Goal: Find specific page/section: Find specific page/section

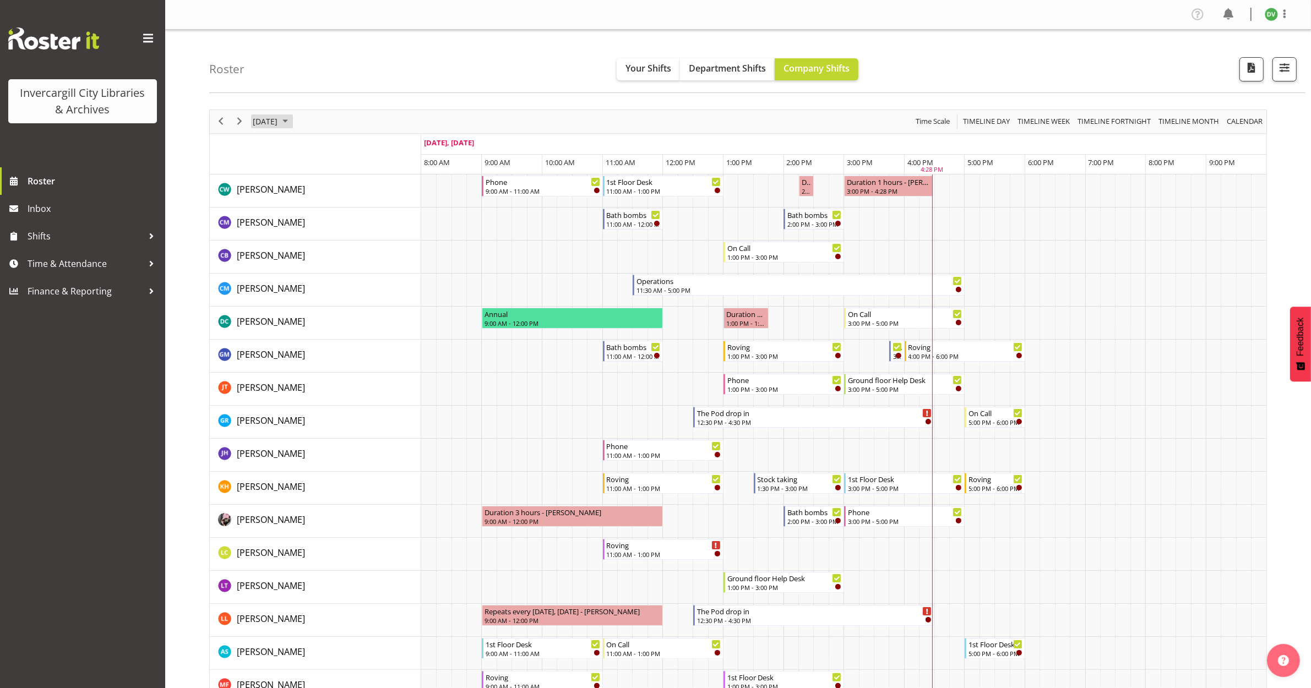
click at [279, 122] on span "[DATE]" at bounding box center [265, 122] width 27 height 14
click at [262, 227] on span "12" at bounding box center [264, 224] width 17 height 17
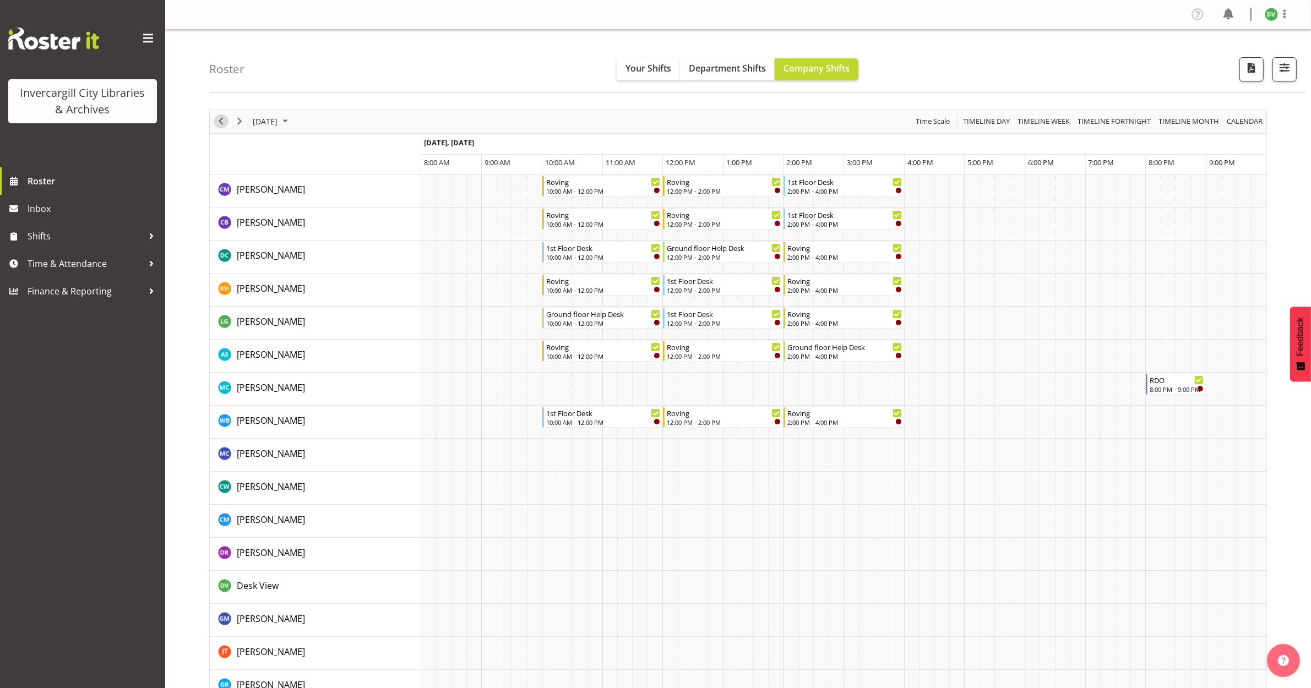
click at [216, 124] on span "Previous" at bounding box center [220, 122] width 13 height 14
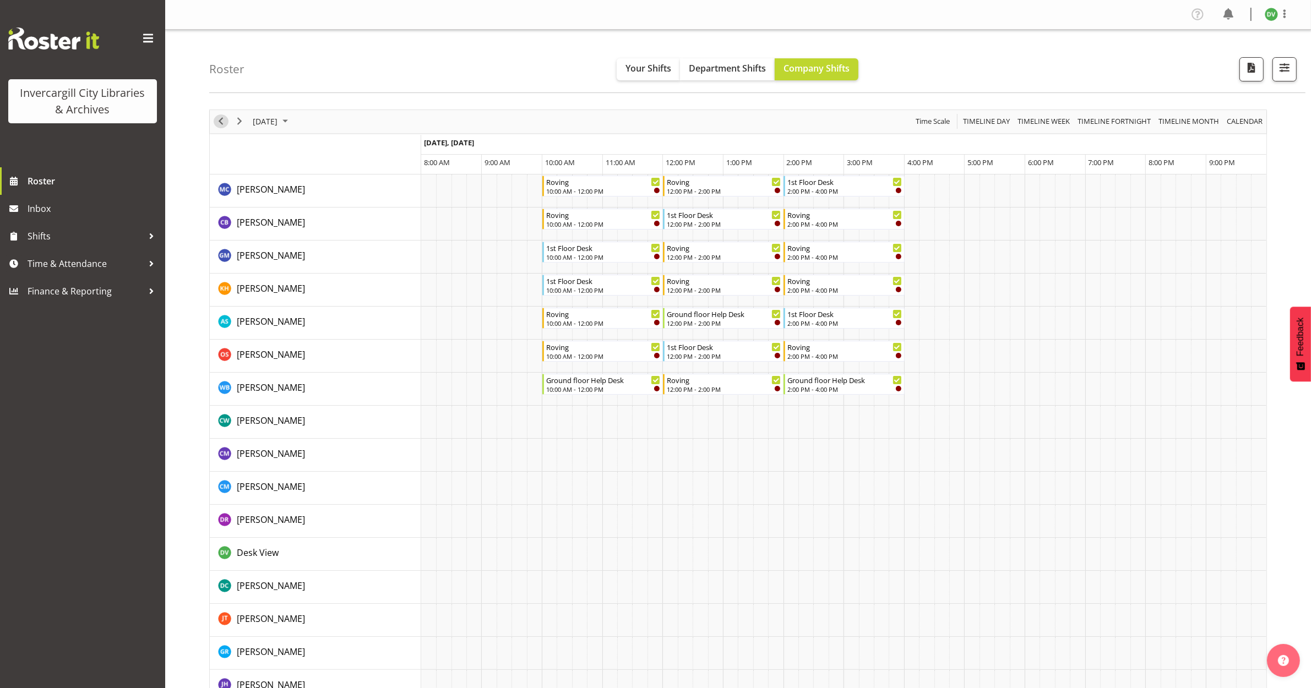
click at [223, 120] on span "Previous" at bounding box center [220, 122] width 13 height 14
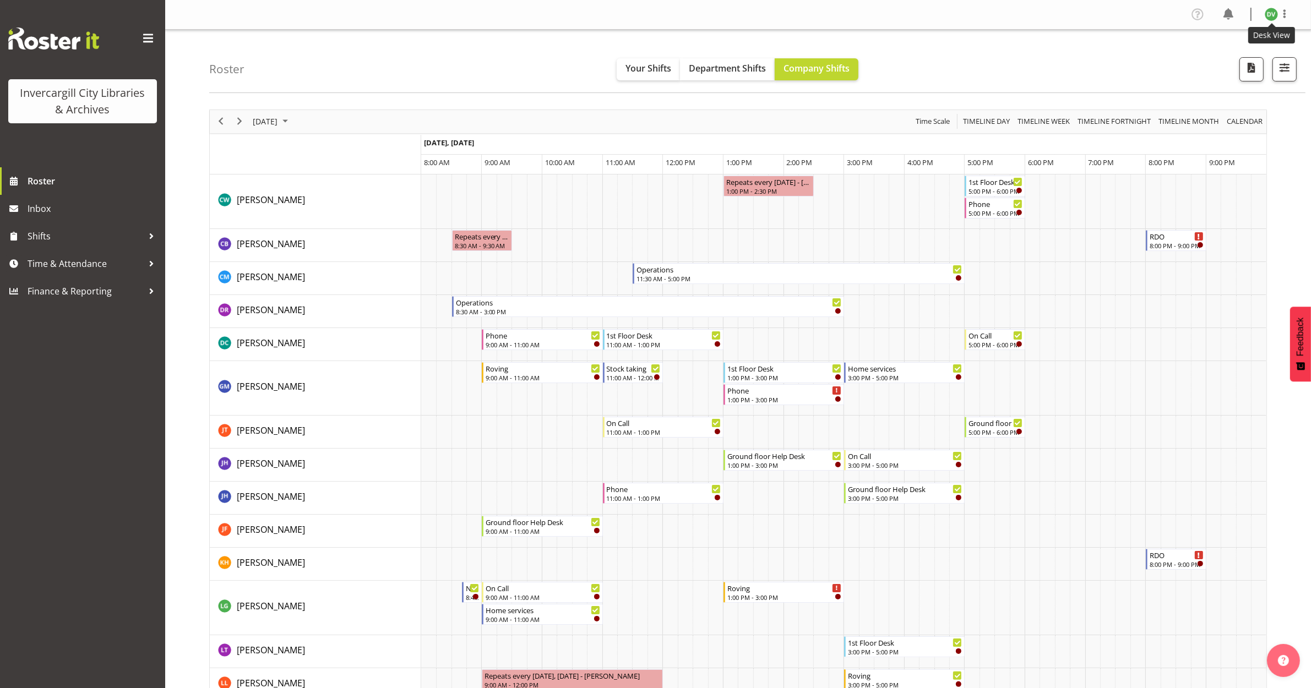
click at [1275, 13] on img at bounding box center [1271, 14] width 13 height 13
click at [1230, 58] on link "Log Out" at bounding box center [1239, 58] width 106 height 20
